Goal: Entertainment & Leisure: Consume media (video, audio)

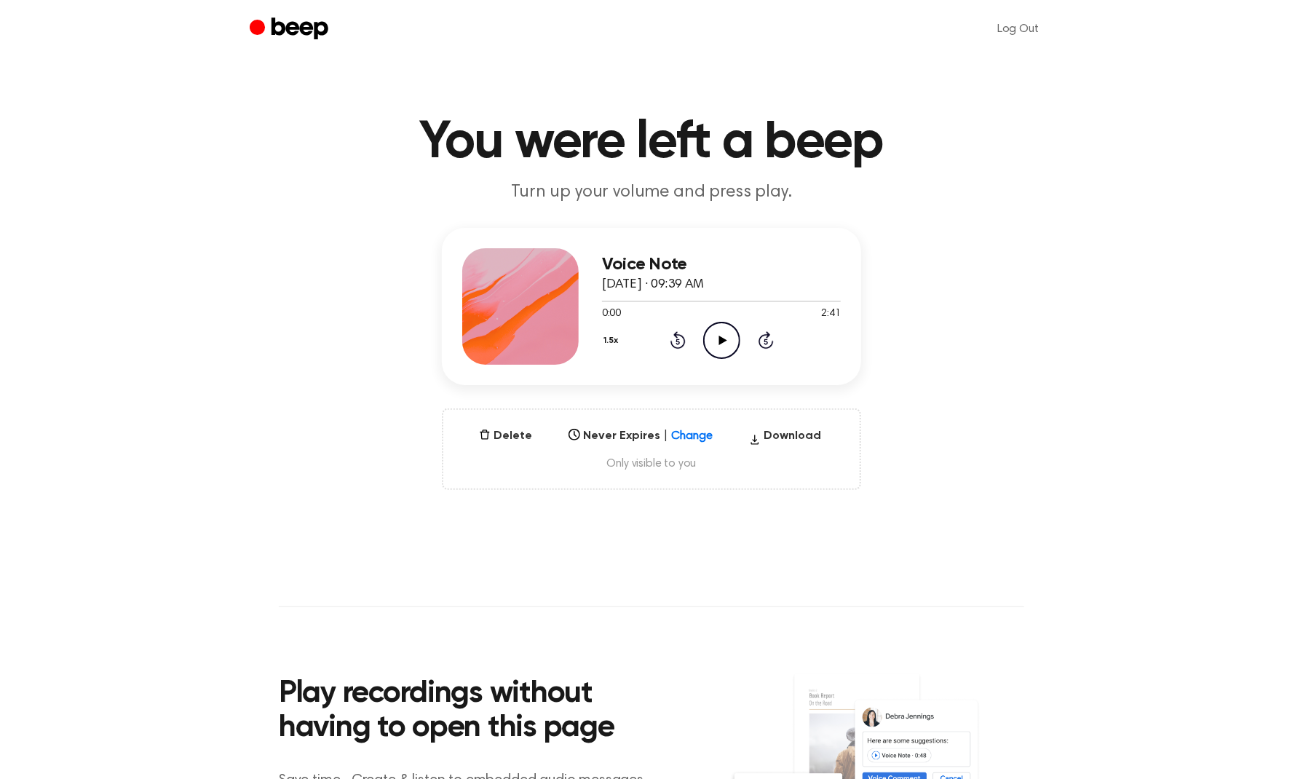
click at [725, 333] on icon "Play Audio" at bounding box center [721, 340] width 37 height 37
click at [723, 349] on icon "Play Audio" at bounding box center [721, 340] width 37 height 37
click at [683, 298] on div at bounding box center [721, 301] width 239 height 12
click at [717, 336] on icon "Pause Audio" at bounding box center [721, 340] width 37 height 37
click at [717, 336] on icon "Play Audio" at bounding box center [721, 340] width 37 height 37
